Goal: Information Seeking & Learning: Learn about a topic

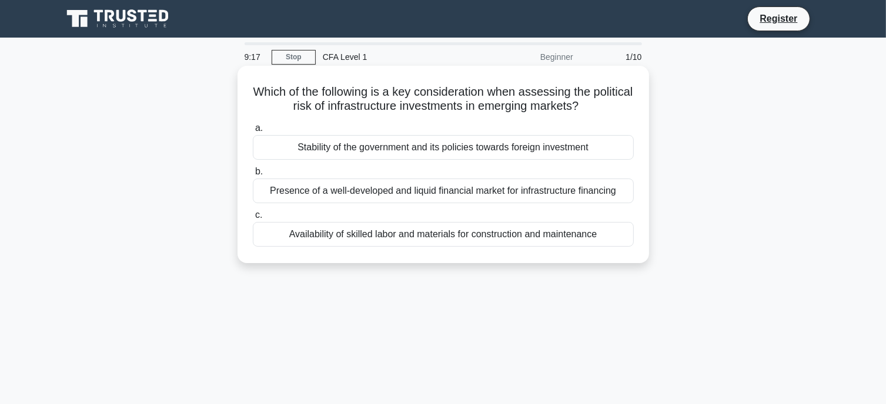
click at [374, 241] on div "Availability of skilled labor and materials for construction and maintenance" at bounding box center [443, 234] width 381 height 25
click at [253, 219] on input "c. Availability of skilled labor and materials for construction and maintenance" at bounding box center [253, 216] width 0 height 8
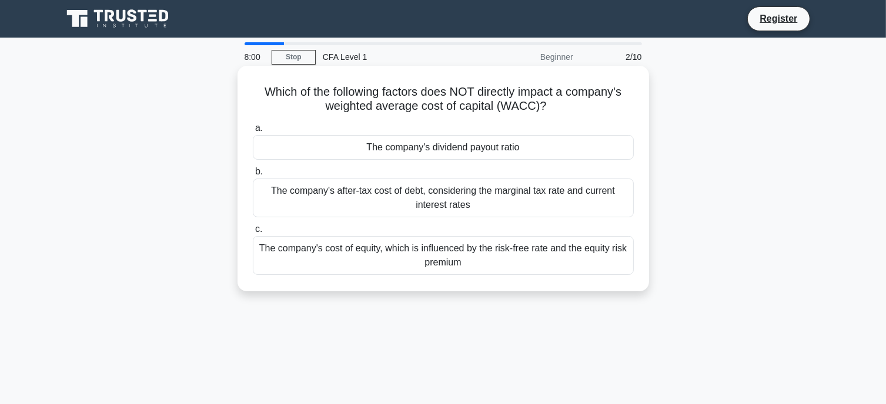
click at [383, 202] on div "The company's after-tax cost of debt, considering the marginal tax rate and cur…" at bounding box center [443, 198] width 381 height 39
click at [253, 176] on input "b. The company's after-tax cost of debt, considering the marginal tax rate and …" at bounding box center [253, 172] width 0 height 8
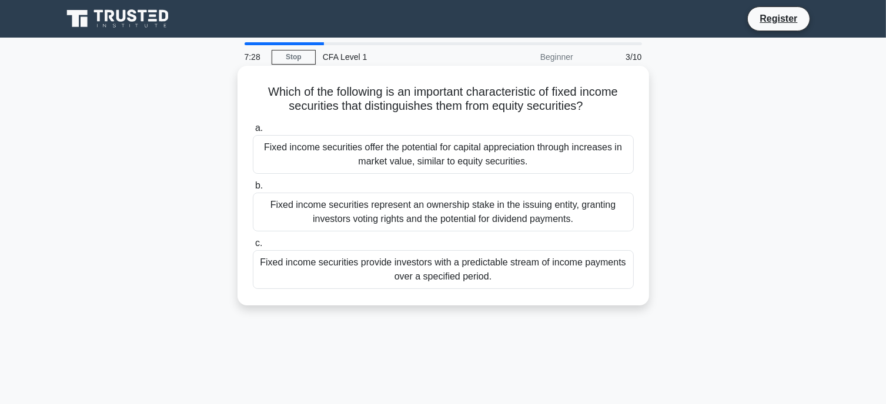
click at [407, 278] on div "Fixed income securities provide investors with a predictable stream of income p…" at bounding box center [443, 269] width 381 height 39
click at [253, 247] on input "c. Fixed income securities provide investors with a predictable stream of incom…" at bounding box center [253, 244] width 0 height 8
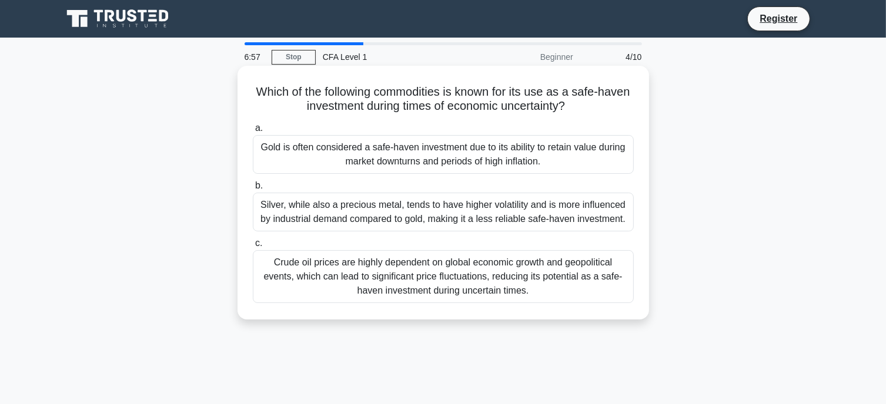
click at [363, 152] on div "Gold is often considered a safe-haven investment due to its ability to retain v…" at bounding box center [443, 154] width 381 height 39
click at [253, 132] on input "a. Gold is often considered a safe-haven investment due to its ability to retai…" at bounding box center [253, 129] width 0 height 8
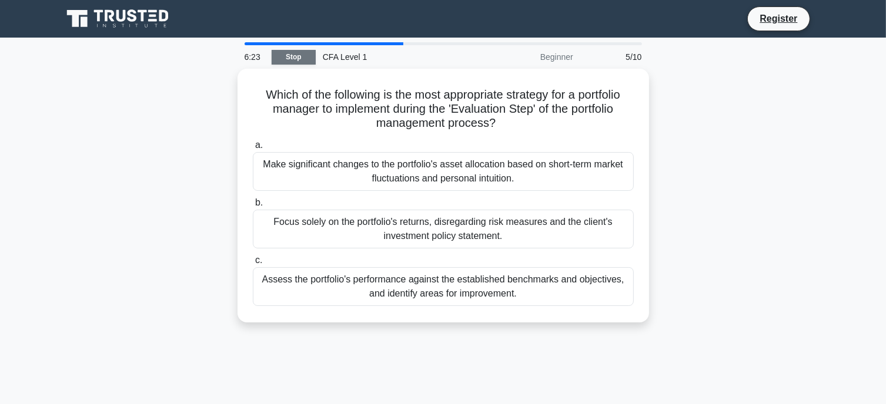
click at [301, 62] on link "Stop" at bounding box center [294, 57] width 44 height 15
click at [310, 59] on link "Stop" at bounding box center [294, 57] width 44 height 15
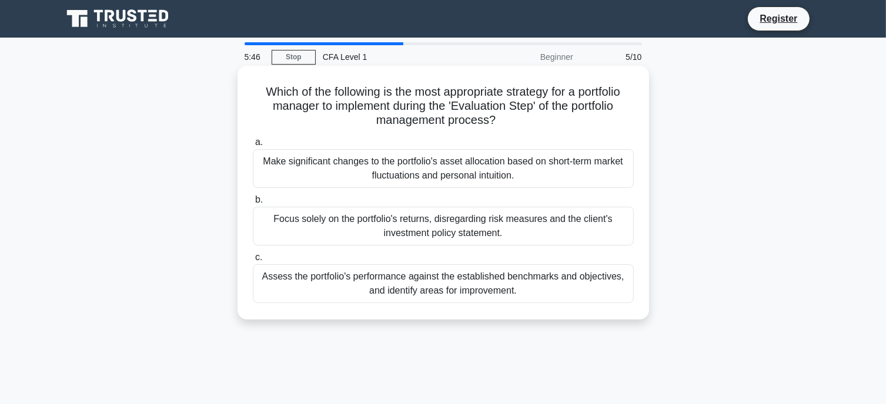
click at [362, 289] on div "Assess the portfolio's performance against the established benchmarks and objec…" at bounding box center [443, 283] width 381 height 39
click at [253, 262] on input "c. Assess the portfolio's performance against the established benchmarks and ob…" at bounding box center [253, 258] width 0 height 8
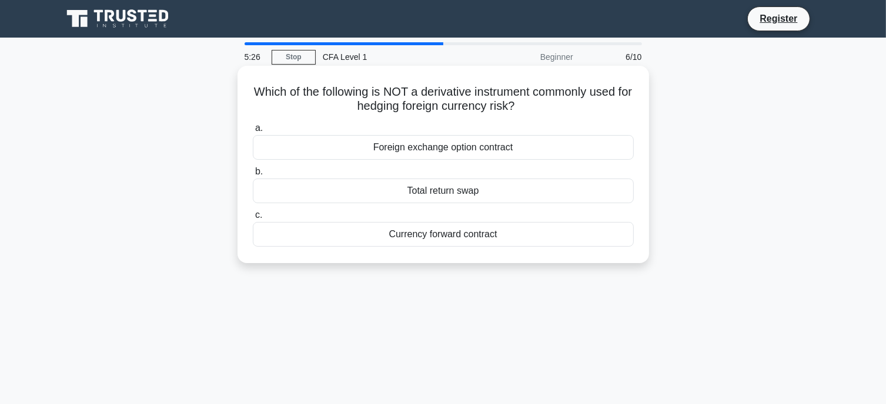
click at [447, 190] on div "Total return swap" at bounding box center [443, 191] width 381 height 25
click at [253, 176] on input "b. Total return swap" at bounding box center [253, 172] width 0 height 8
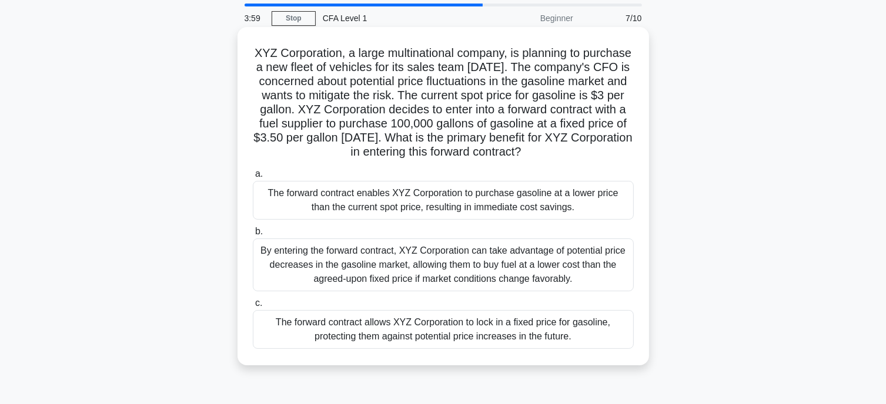
scroll to position [38, 0]
click at [352, 350] on div "The forward contract allows XYZ Corporation to lock in a fixed price for gasoli…" at bounding box center [443, 330] width 381 height 39
click at [253, 309] on input "c. The forward contract allows XYZ Corporation to lock in a fixed price for gas…" at bounding box center [253, 305] width 0 height 8
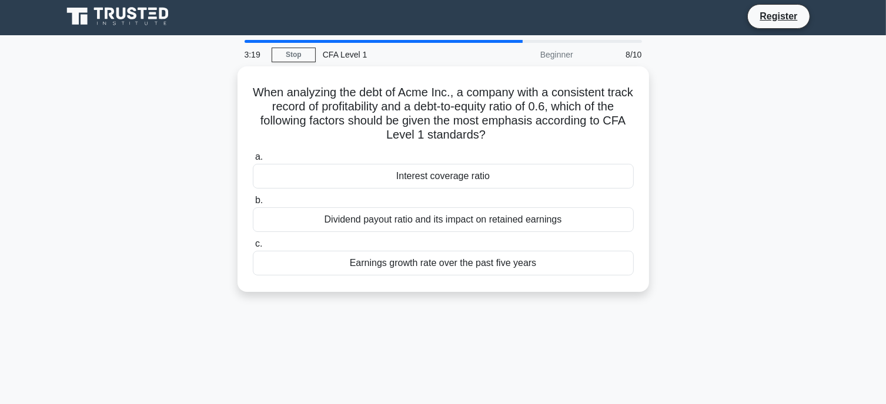
scroll to position [4, 0]
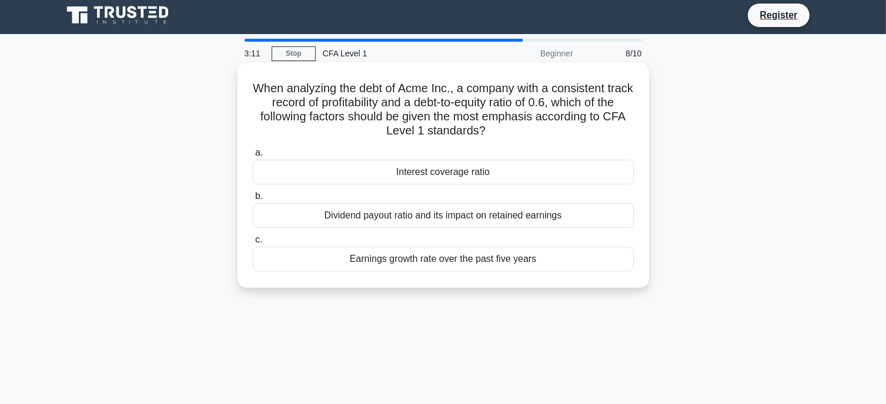
click at [454, 219] on div "Dividend payout ratio and its impact on retained earnings" at bounding box center [443, 215] width 381 height 25
click at [253, 200] on input "b. Dividend payout ratio and its impact on retained earnings" at bounding box center [253, 197] width 0 height 8
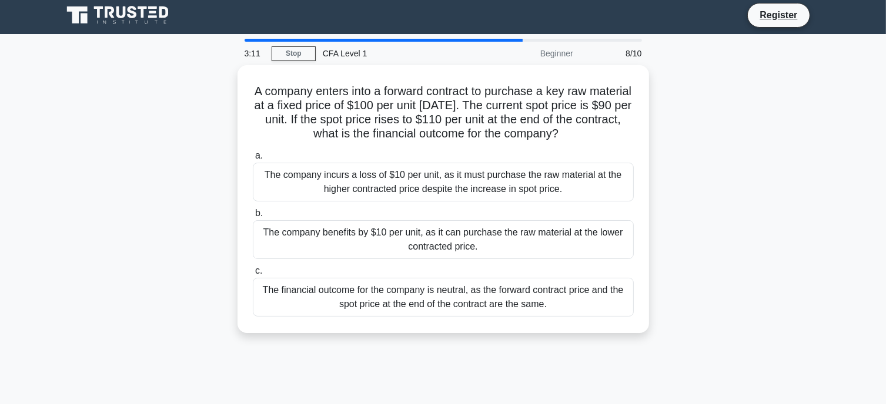
scroll to position [0, 0]
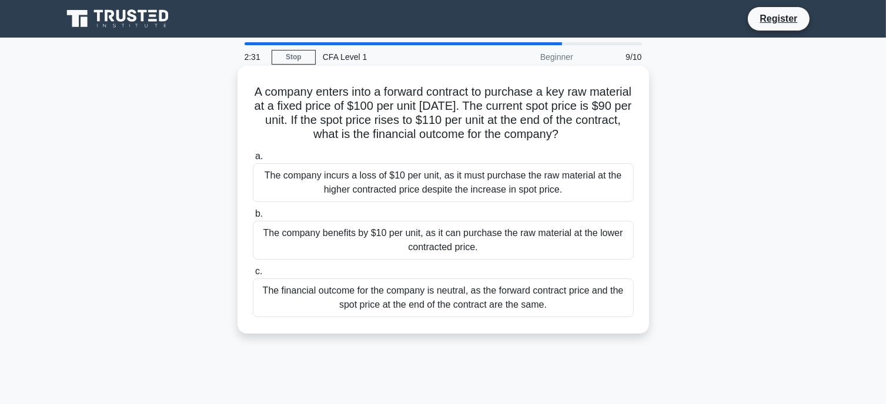
click at [447, 238] on div "The company benefits by $10 per unit, as it can purchase the raw material at th…" at bounding box center [443, 240] width 381 height 39
click at [253, 218] on input "b. The company benefits by $10 per unit, as it can purchase the raw material at…" at bounding box center [253, 214] width 0 height 8
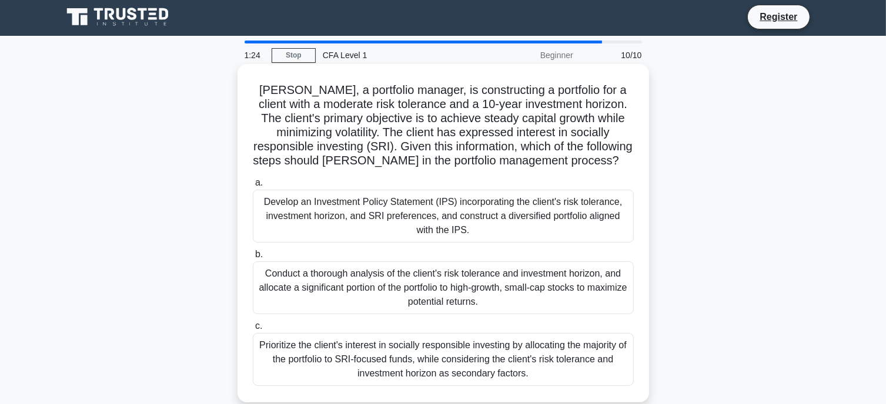
scroll to position [2, 0]
click at [522, 226] on div "Develop an Investment Policy Statement (IPS) incorporating the client's risk to…" at bounding box center [443, 215] width 381 height 53
click at [253, 186] on input "a. Develop an Investment Policy Statement (IPS) incorporating the client's risk…" at bounding box center [253, 183] width 0 height 8
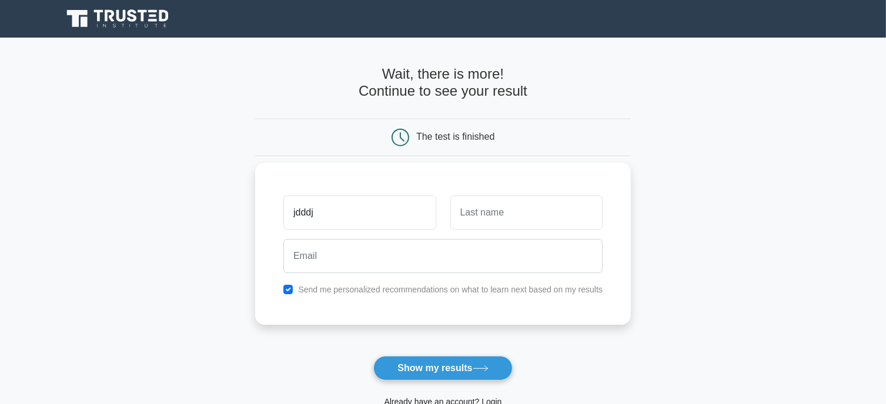
type input "jdddj"
click at [525, 203] on input "text" at bounding box center [526, 213] width 152 height 34
type input "dhdhd"
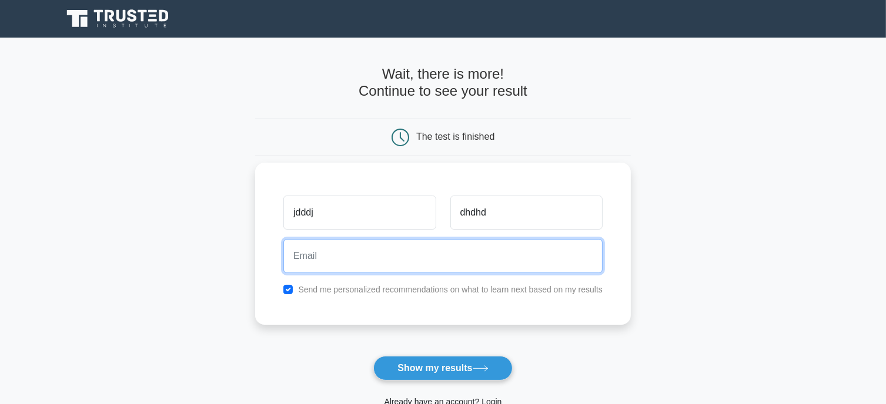
click at [494, 260] on input "email" at bounding box center [442, 256] width 319 height 34
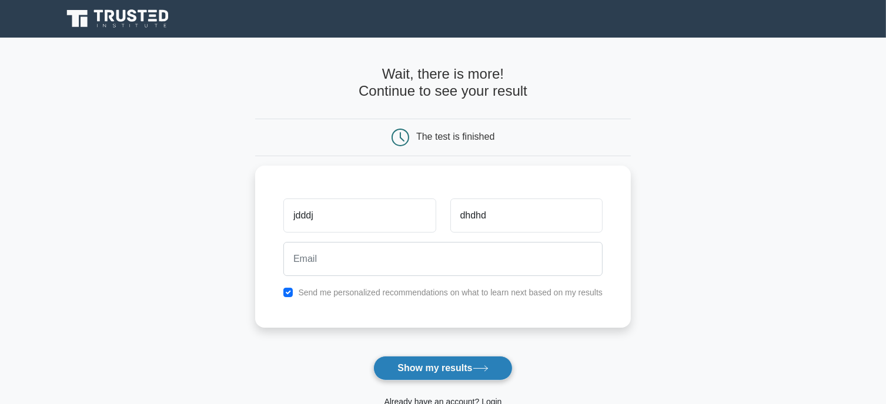
click at [417, 367] on button "Show my results" at bounding box center [442, 368] width 139 height 25
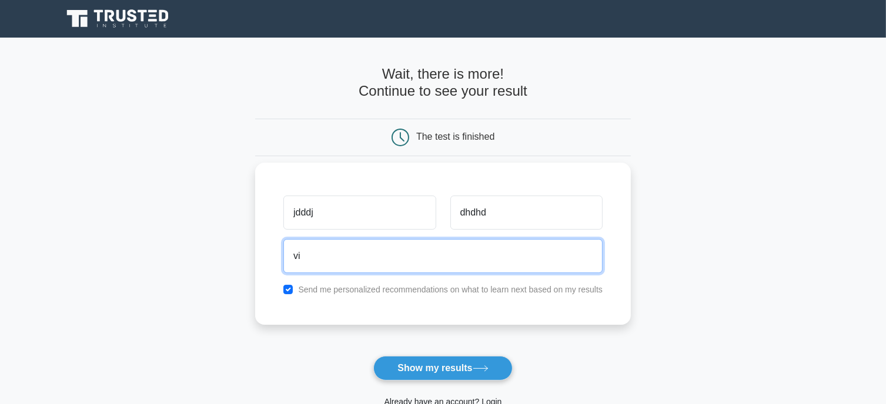
type input "vishwa30july@gmail.com"
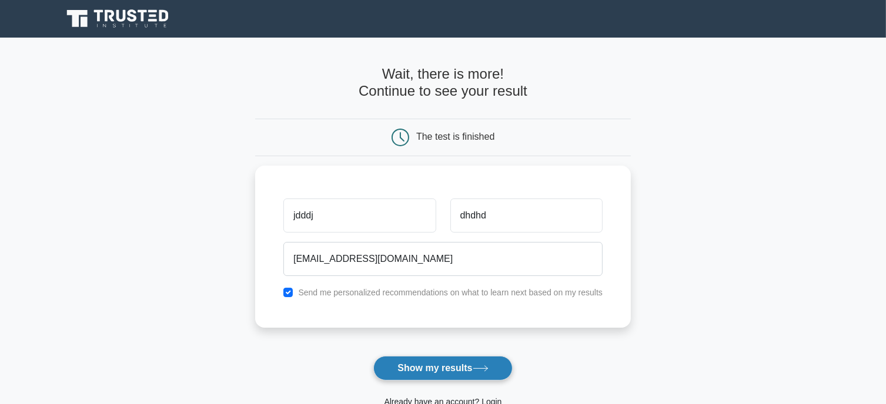
click at [411, 368] on button "Show my results" at bounding box center [442, 368] width 139 height 25
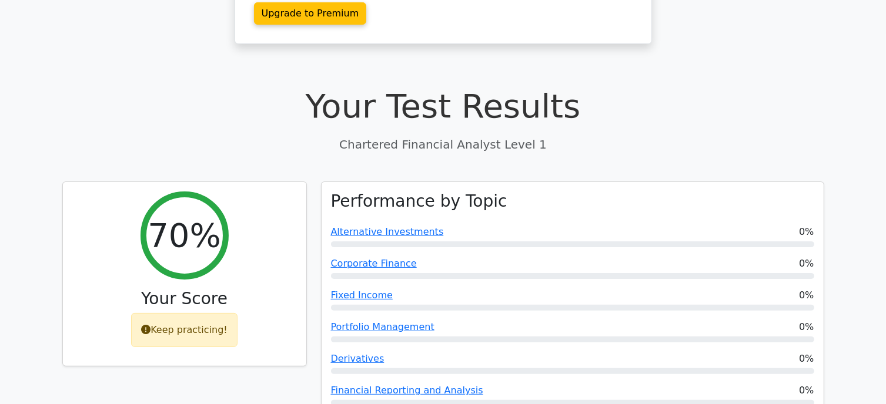
scroll to position [281, 0]
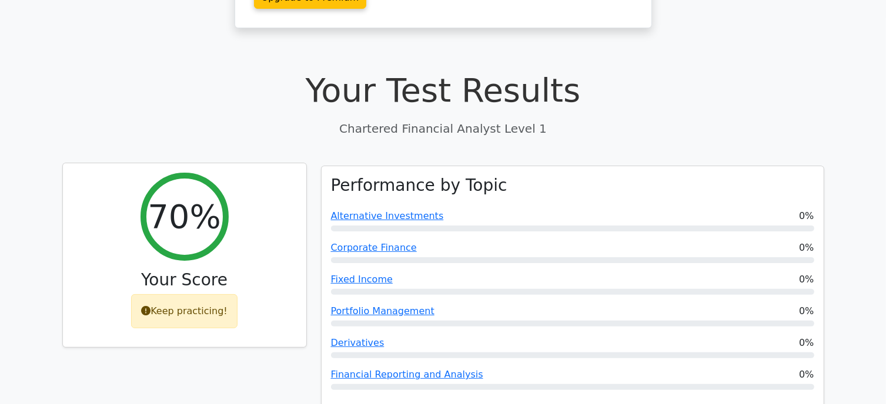
click at [213, 294] on div "Keep practicing!" at bounding box center [184, 311] width 106 height 34
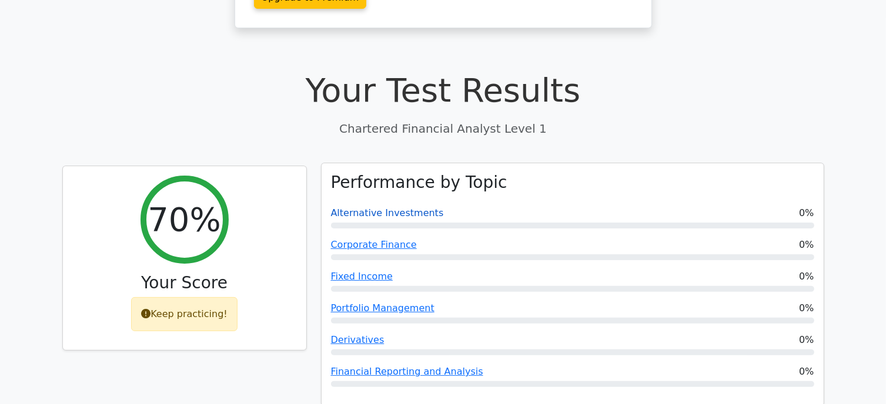
click at [414, 207] on link "Alternative Investments" at bounding box center [387, 212] width 113 height 11
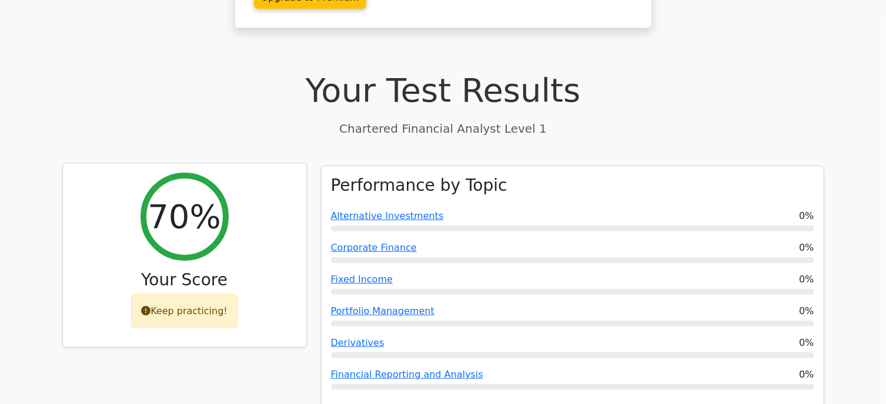
click at [200, 197] on h2 "70%" at bounding box center [184, 216] width 73 height 39
drag, startPoint x: 194, startPoint y: 253, endPoint x: 193, endPoint y: 269, distance: 16.5
click at [193, 294] on div "Keep practicing!" at bounding box center [184, 311] width 106 height 34
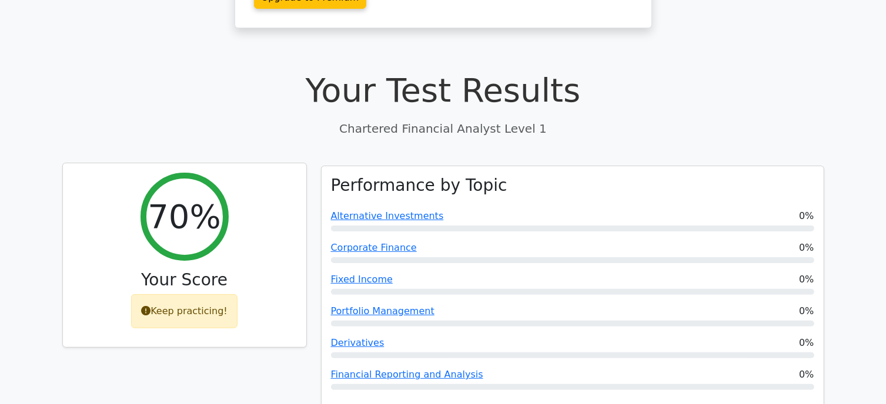
click at [193, 294] on div "Keep practicing!" at bounding box center [184, 311] width 106 height 34
click at [146, 306] on icon at bounding box center [145, 310] width 9 height 9
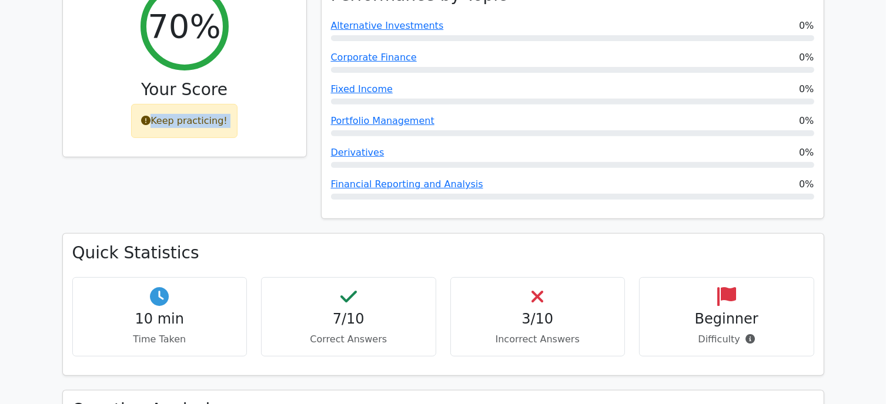
scroll to position [473, 0]
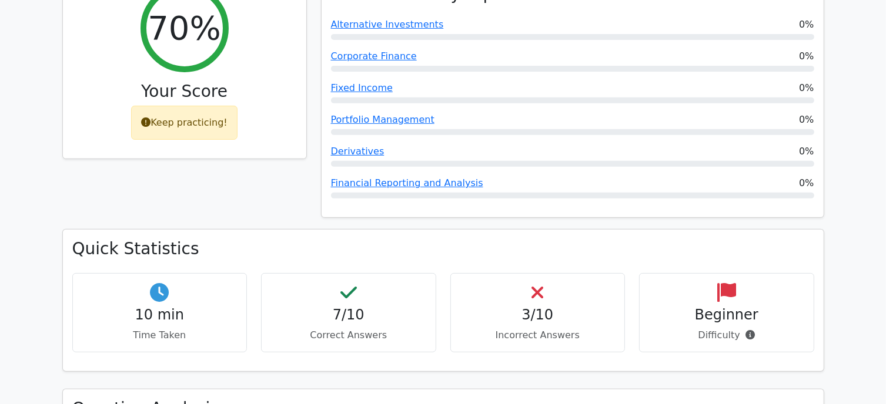
click at [185, 314] on div "10 min Time Taken 7/10 Correct Answers 3/10 Incorrect Answers Beginner" at bounding box center [443, 317] width 756 height 89
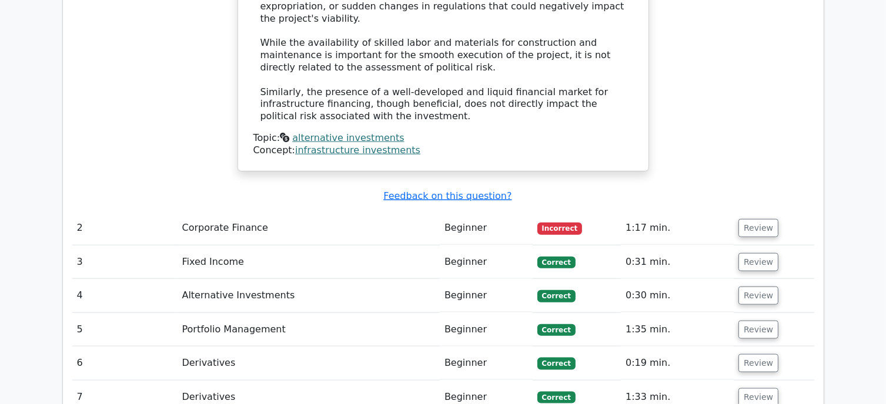
scroll to position [1325, 0]
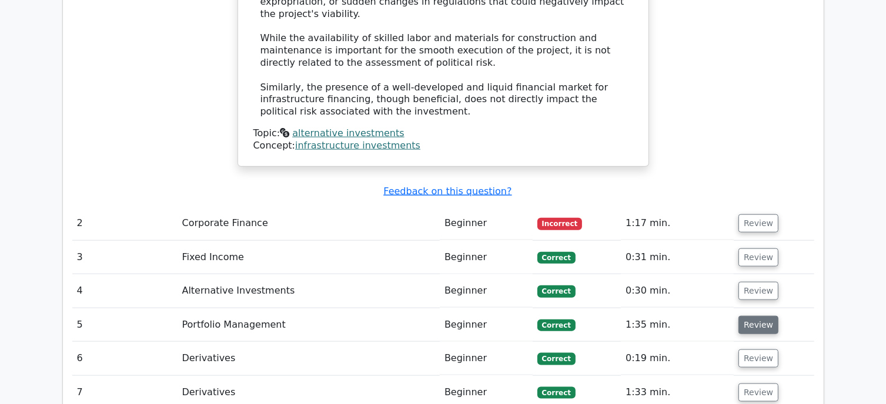
click at [759, 316] on button "Review" at bounding box center [758, 325] width 40 height 18
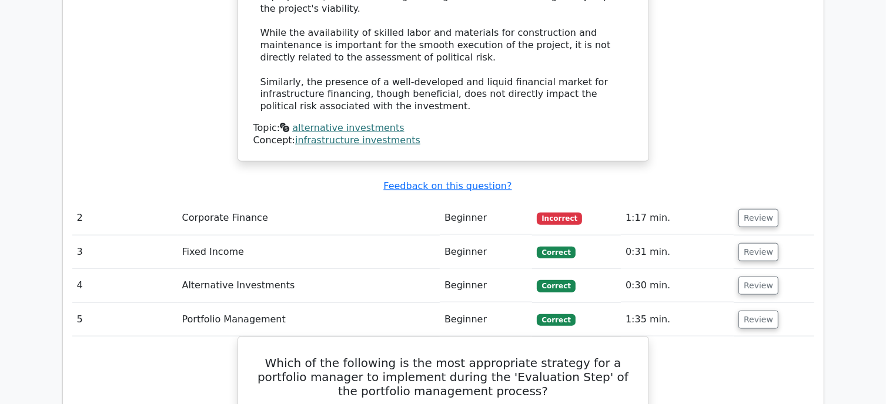
scroll to position [1329, 0]
click at [758, 210] on button "Review" at bounding box center [758, 219] width 40 height 18
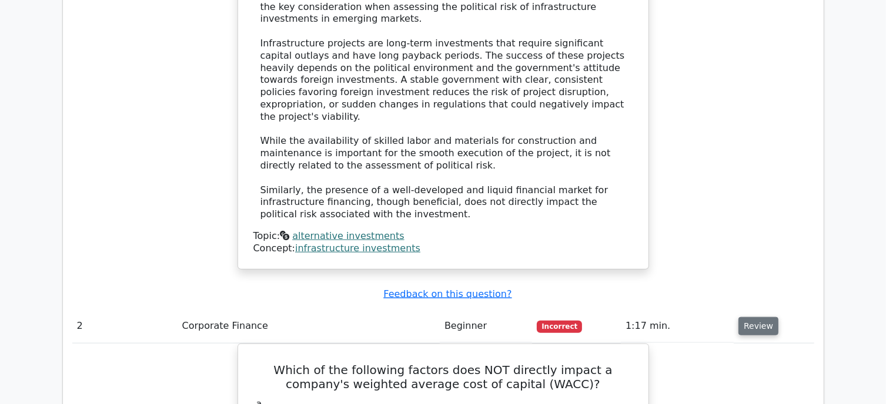
scroll to position [1202, 0]
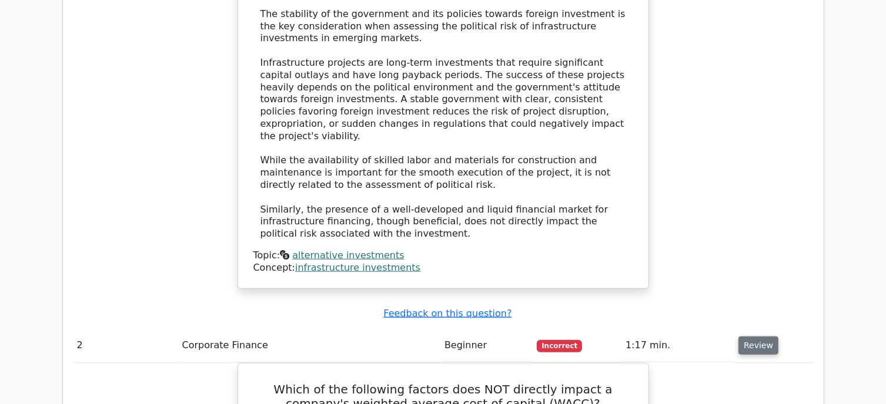
click at [753, 337] on button "Review" at bounding box center [758, 346] width 40 height 18
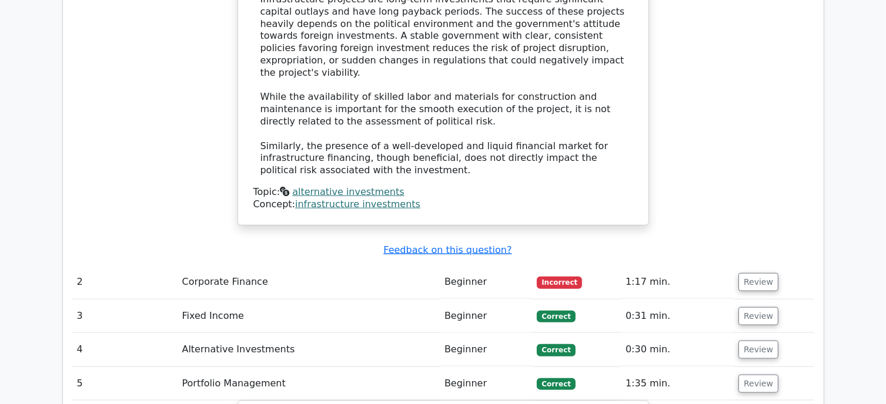
scroll to position [1267, 0]
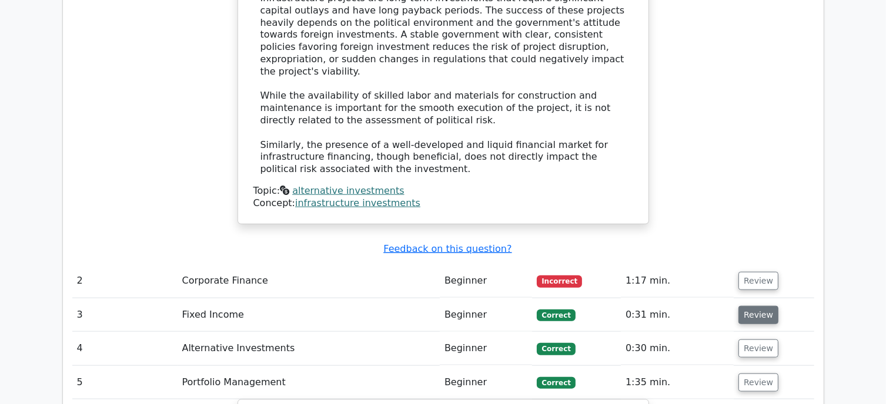
click at [748, 306] on button "Review" at bounding box center [758, 315] width 40 height 18
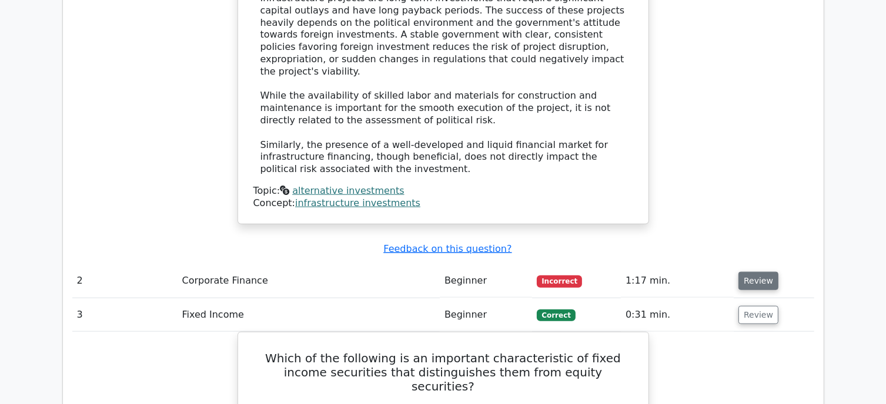
click at [747, 272] on button "Review" at bounding box center [758, 281] width 40 height 18
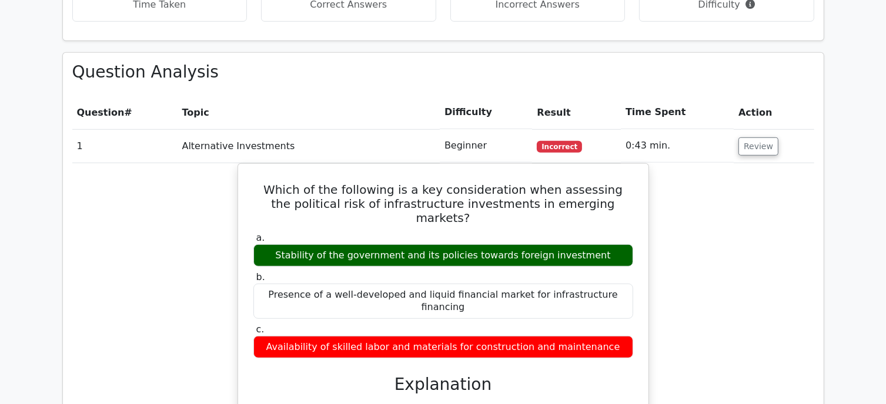
scroll to position [809, 0]
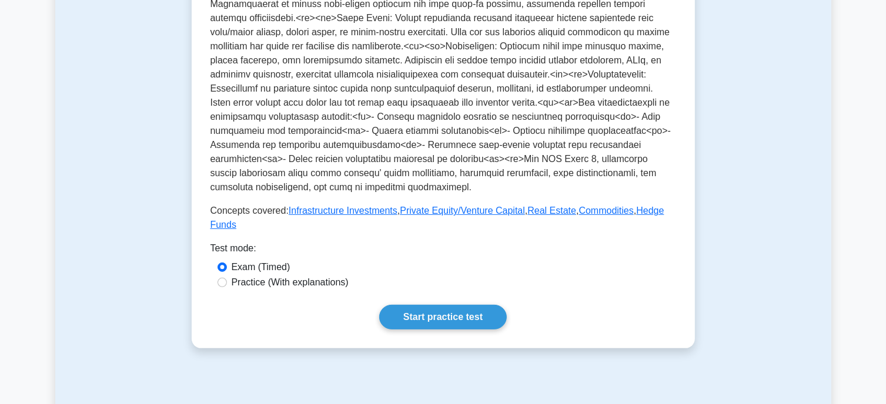
scroll to position [376, 0]
